Goal: Task Accomplishment & Management: Manage account settings

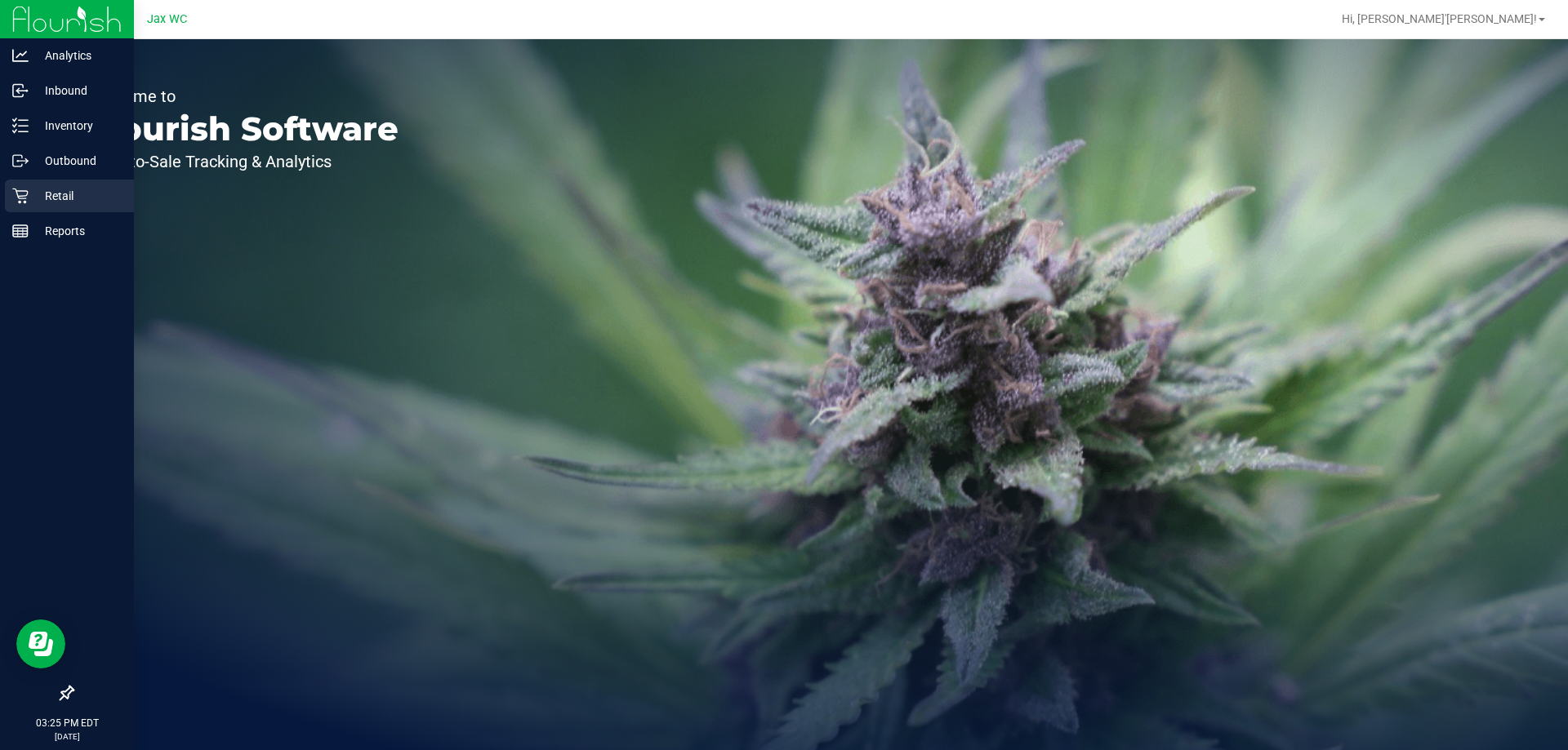
click at [21, 187] on div "Retail" at bounding box center [69, 196] width 129 height 32
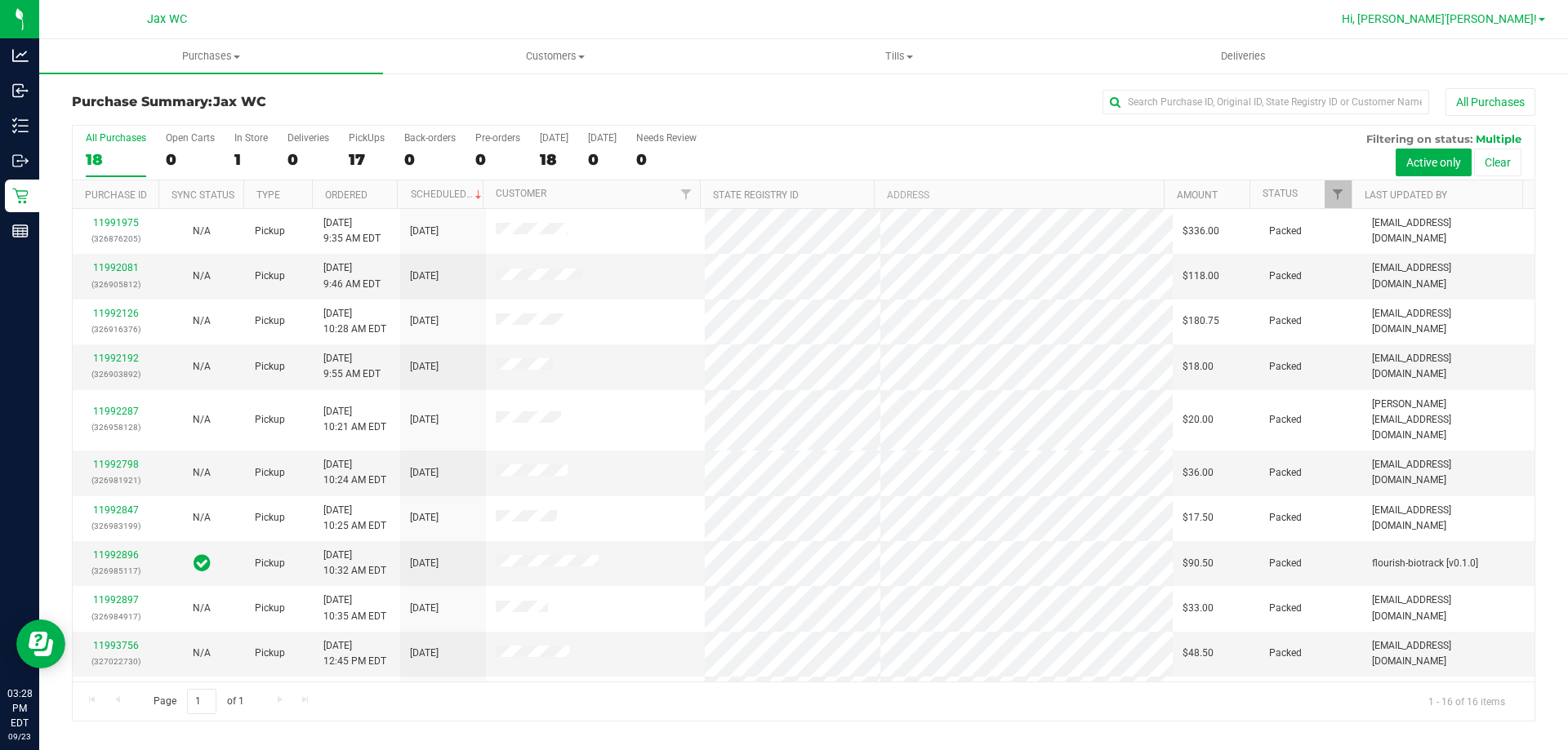
click at [1522, 13] on span "Hi, [PERSON_NAME]'[PERSON_NAME]!" at bounding box center [1439, 19] width 195 height 13
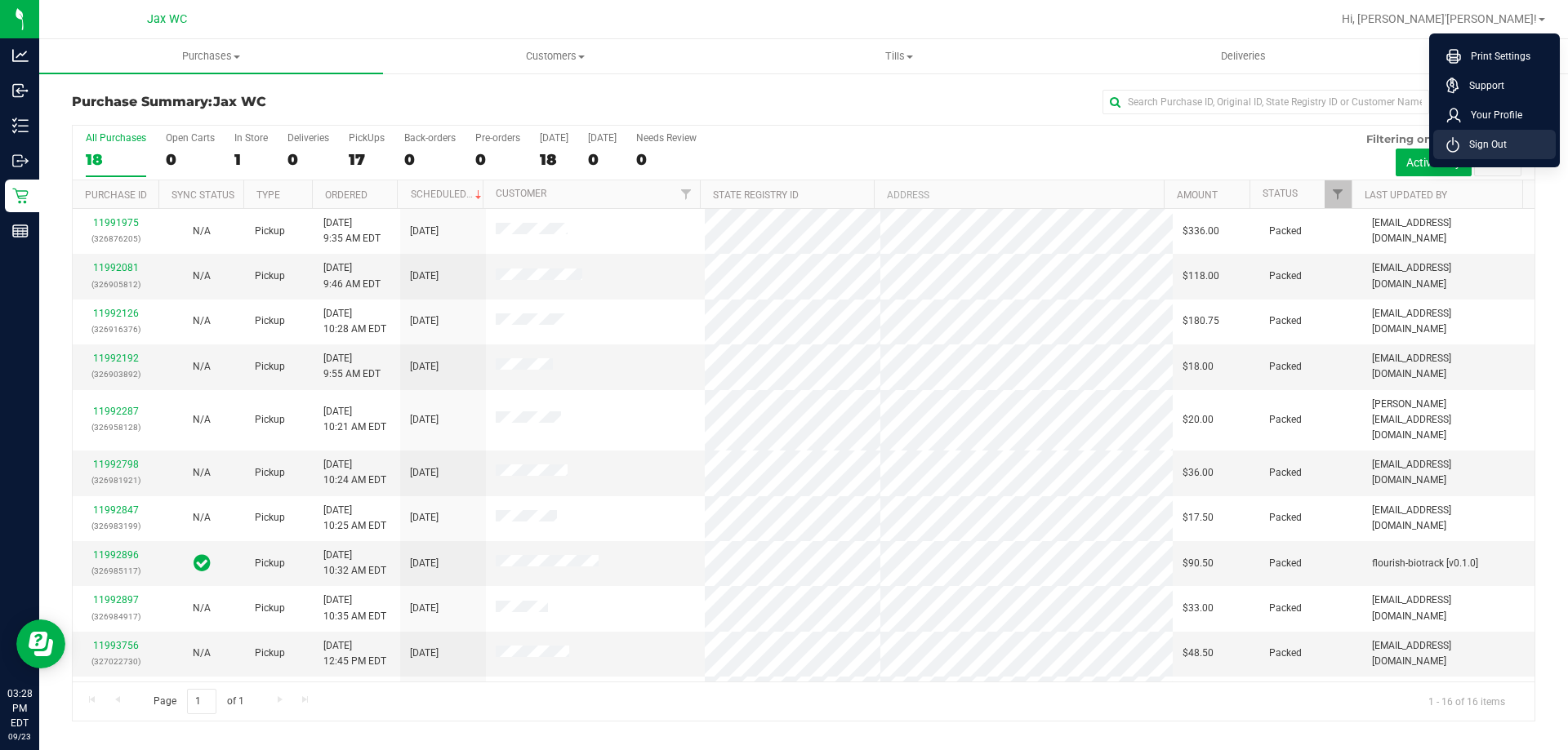
click at [1509, 148] on li "Sign Out" at bounding box center [1495, 144] width 123 height 30
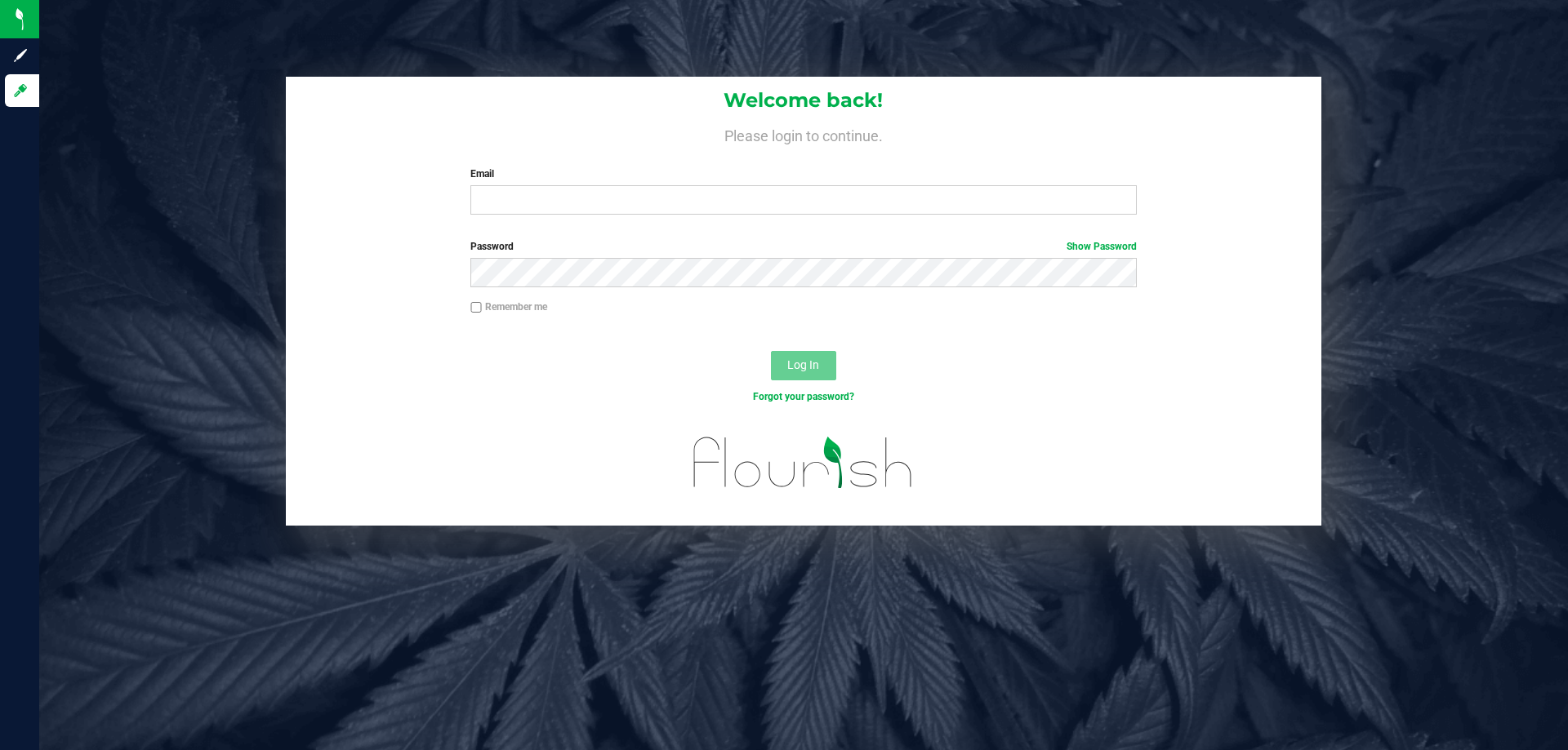
click at [920, 216] on div "Welcome back! Please login to continue. Email Required Please format your email…" at bounding box center [803, 152] width 1035 height 151
click at [911, 208] on input "Email" at bounding box center [803, 199] width 665 height 30
click at [909, 198] on input "Email" at bounding box center [803, 199] width 665 height 30
type input "[EMAIL_ADDRESS][DOMAIN_NAME]"
click at [771, 351] on button "Log In" at bounding box center [803, 366] width 65 height 30
